Goal: Task Accomplishment & Management: Complete application form

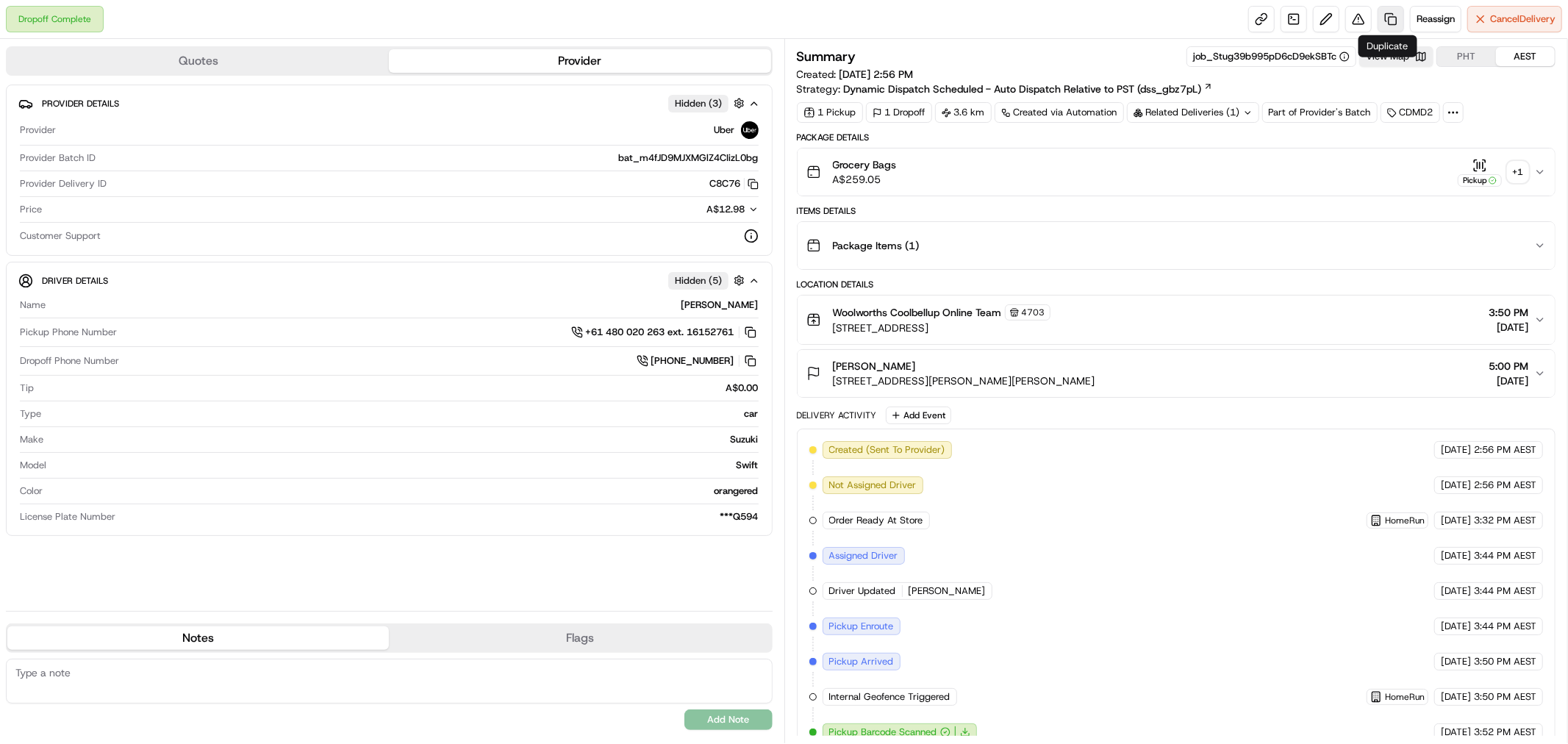
click at [1389, 22] on link at bounding box center [1390, 19] width 26 height 26
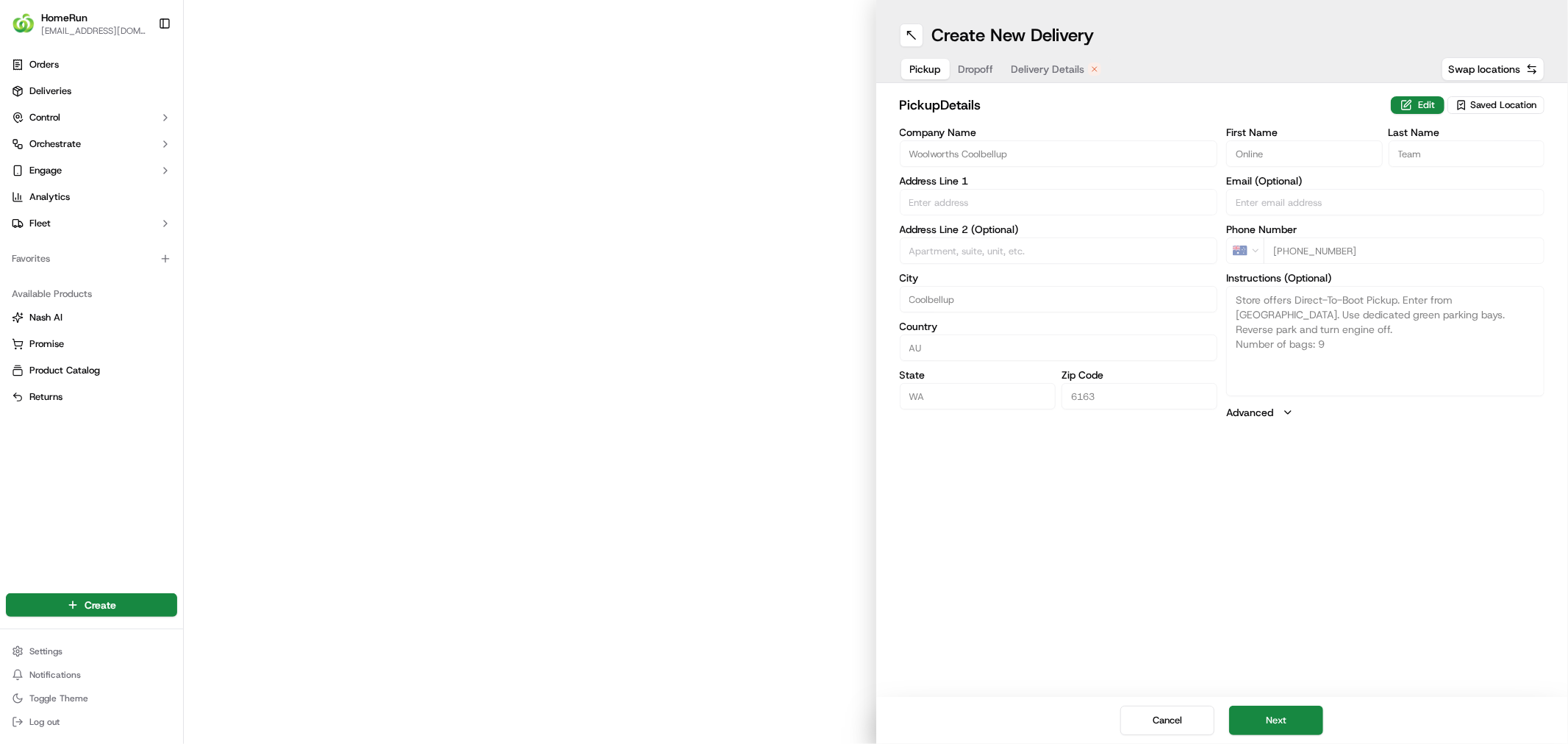
type input "[STREET_ADDRESS]"
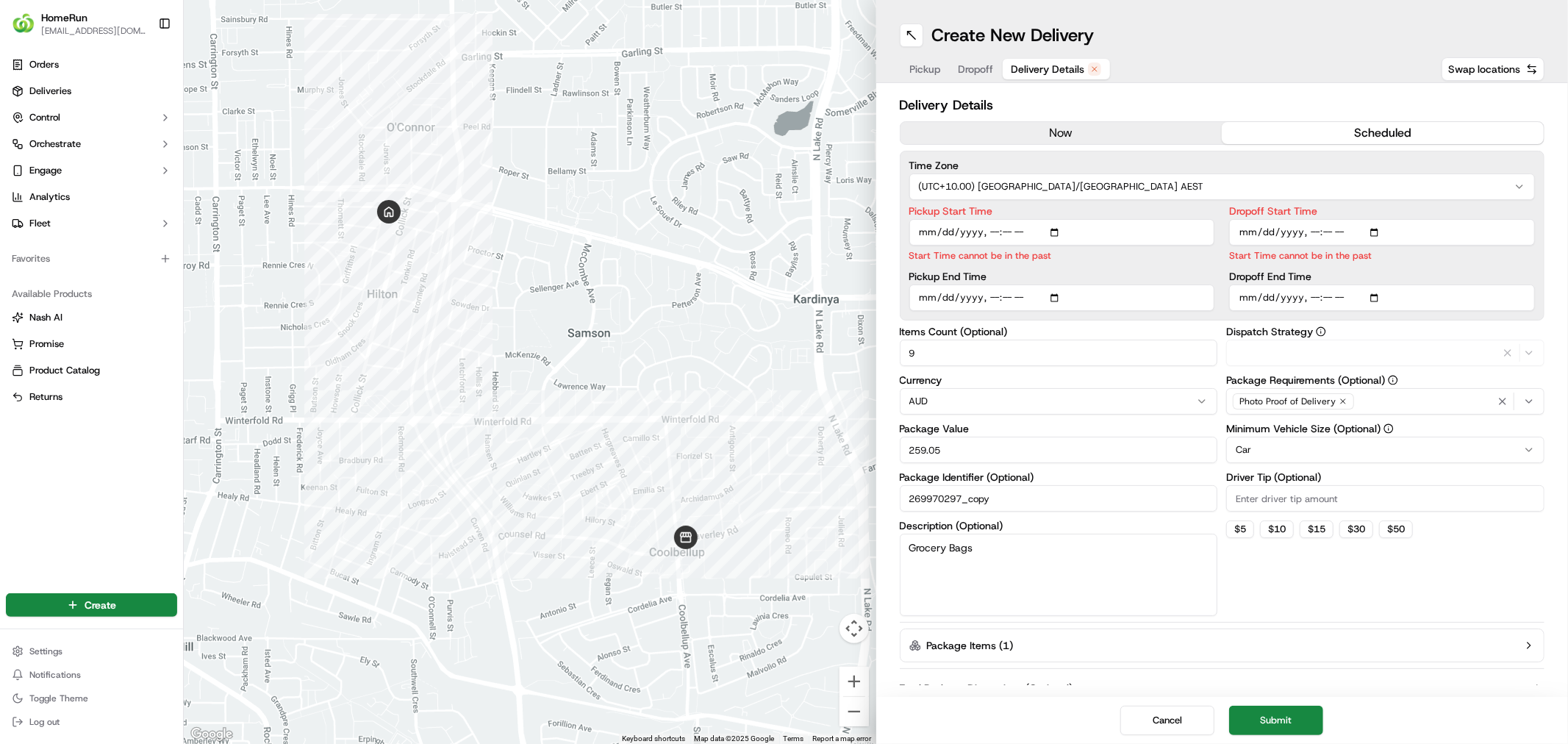
click at [1070, 68] on span "Delivery Details" at bounding box center [1048, 69] width 74 height 15
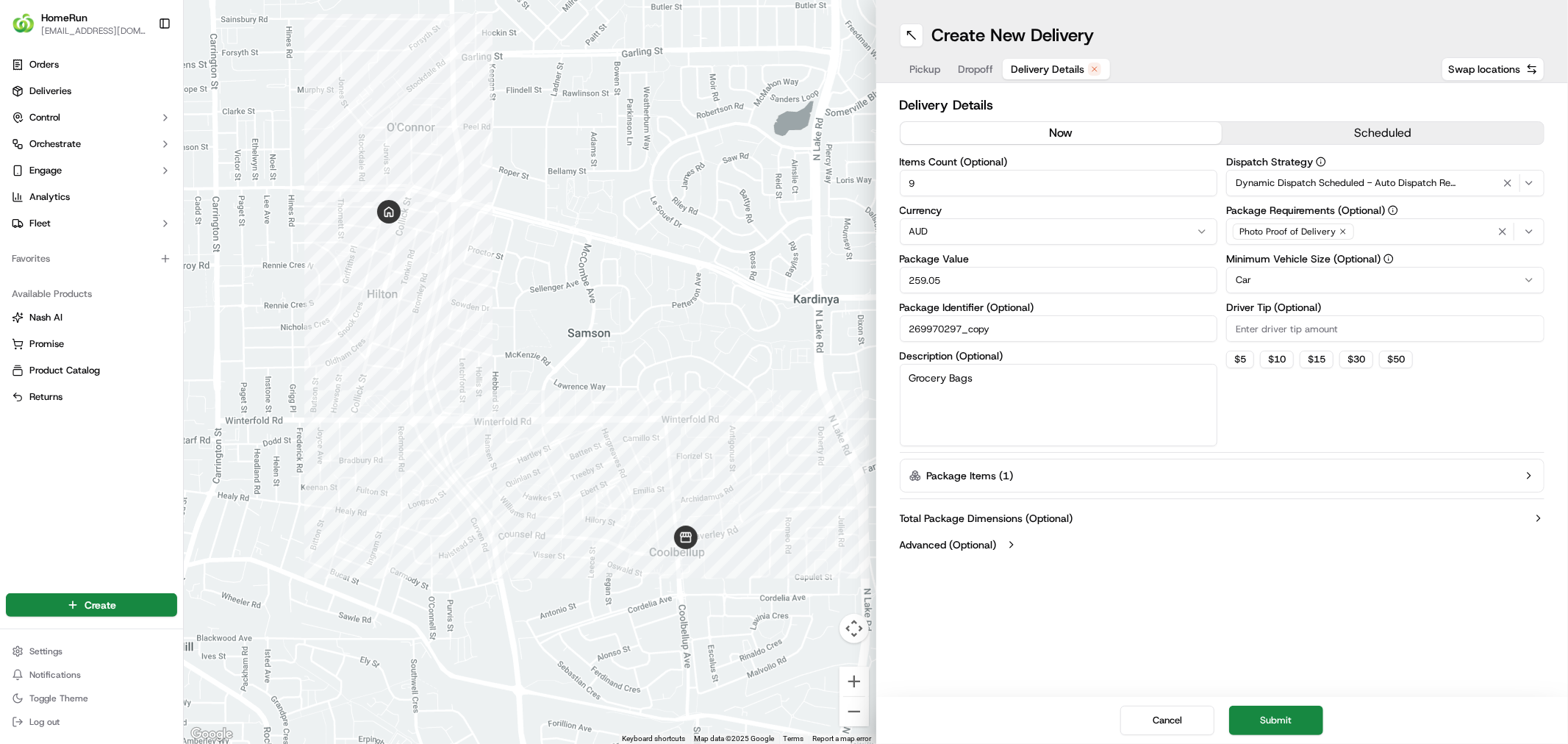
click at [1077, 134] on button "now" at bounding box center [1061, 133] width 322 height 22
click at [1278, 717] on button "Submit" at bounding box center [1275, 721] width 94 height 30
